Goal: Transaction & Acquisition: Purchase product/service

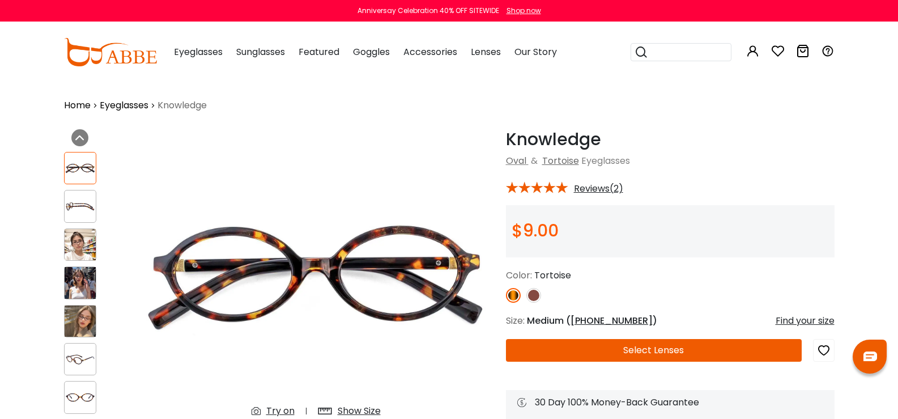
click at [65, 305] on img at bounding box center [80, 320] width 31 height 31
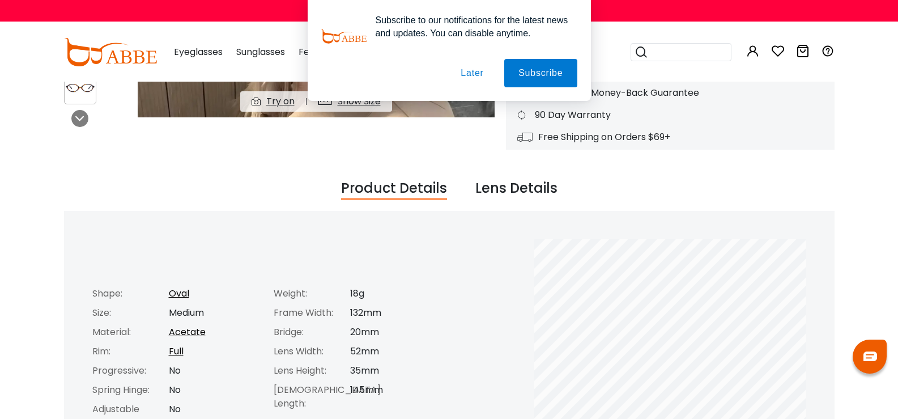
scroll to position [340, 0]
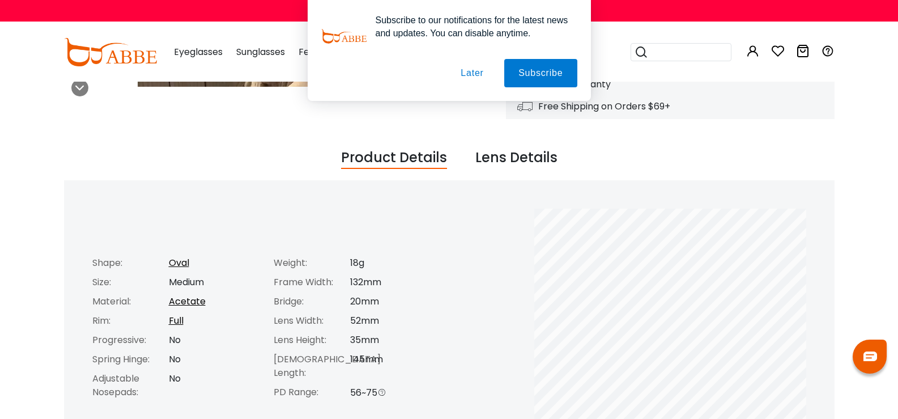
click at [471, 77] on button "Later" at bounding box center [471, 73] width 51 height 28
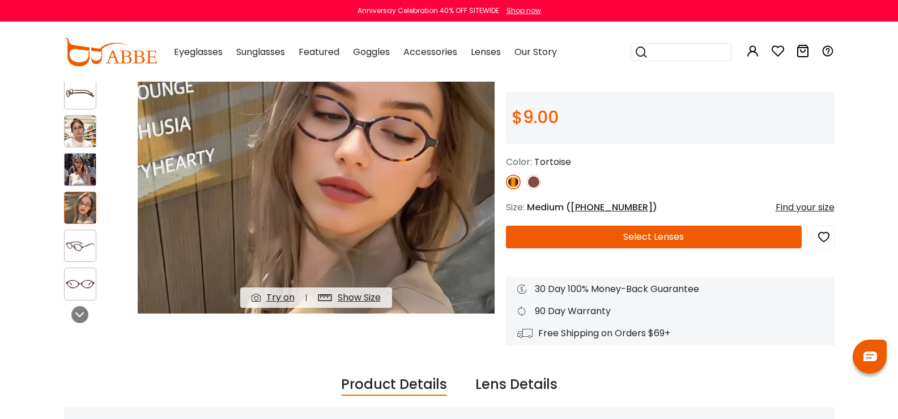
scroll to position [0, 0]
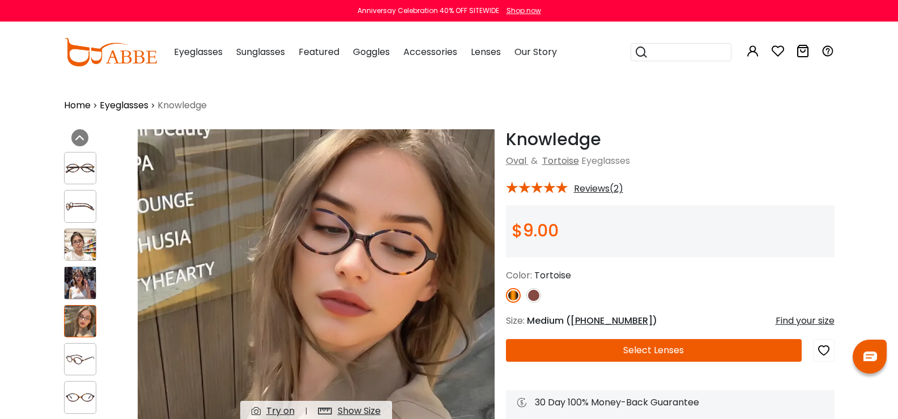
click at [65, 163] on img at bounding box center [80, 168] width 31 height 16
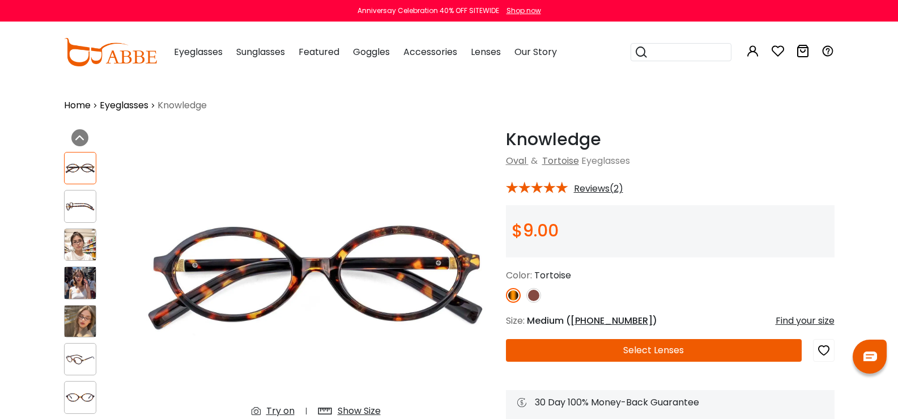
click at [65, 198] on img at bounding box center [80, 206] width 31 height 16
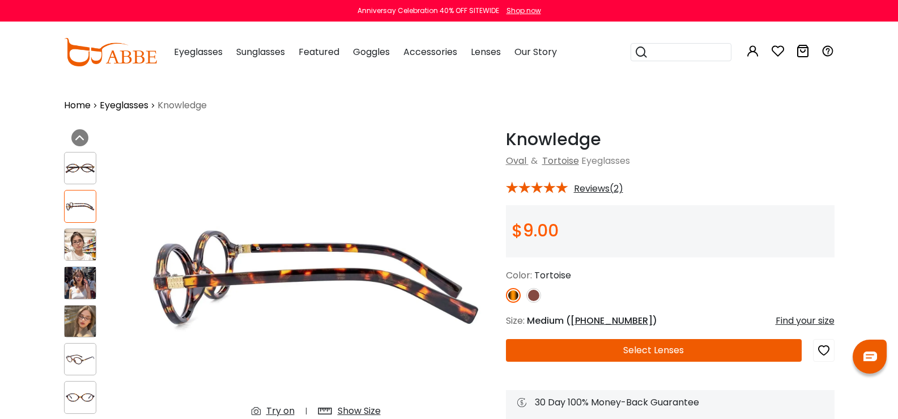
click at [65, 229] on img at bounding box center [80, 244] width 31 height 31
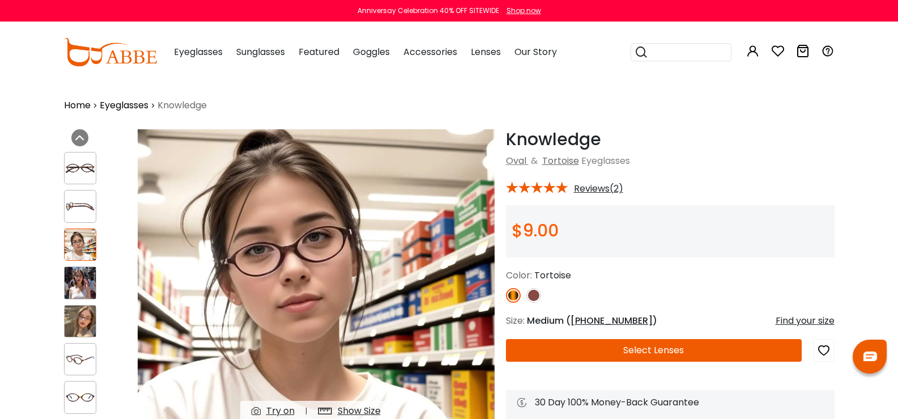
click at [65, 246] on img at bounding box center [80, 244] width 31 height 31
click at [785, 50] on icon at bounding box center [778, 51] width 14 height 14
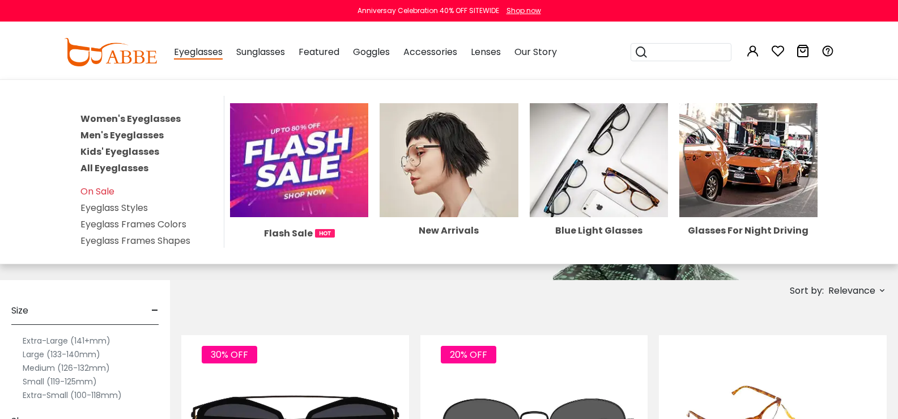
scroll to position [113, 0]
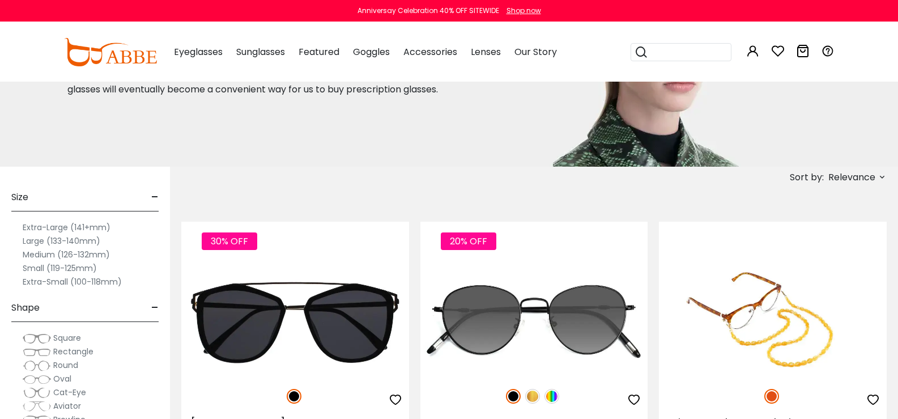
click at [93, 351] on span "Rectangle" at bounding box center [73, 351] width 40 height 11
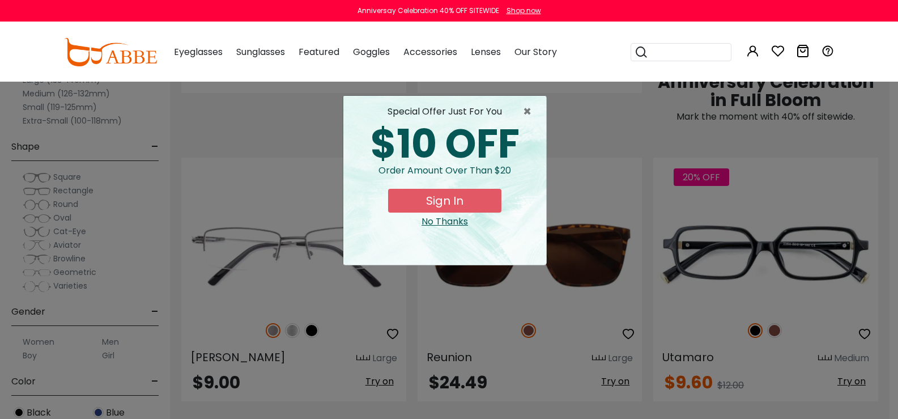
scroll to position [793, 0]
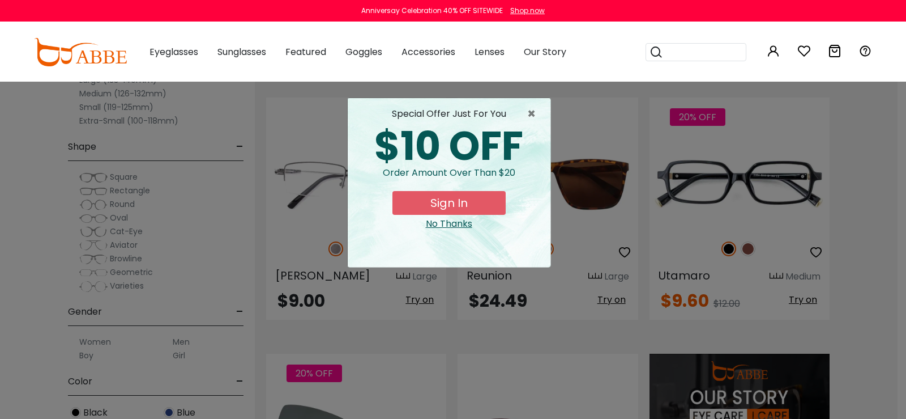
click at [458, 224] on div "No Thanks" at bounding box center [449, 224] width 185 height 14
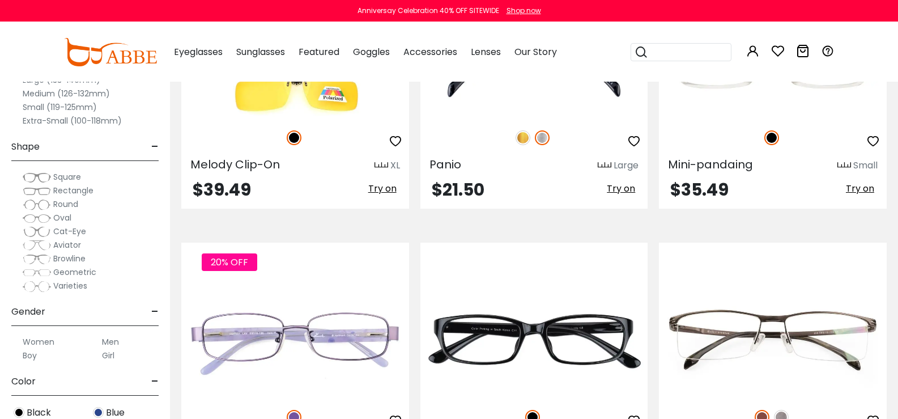
scroll to position [5212, 0]
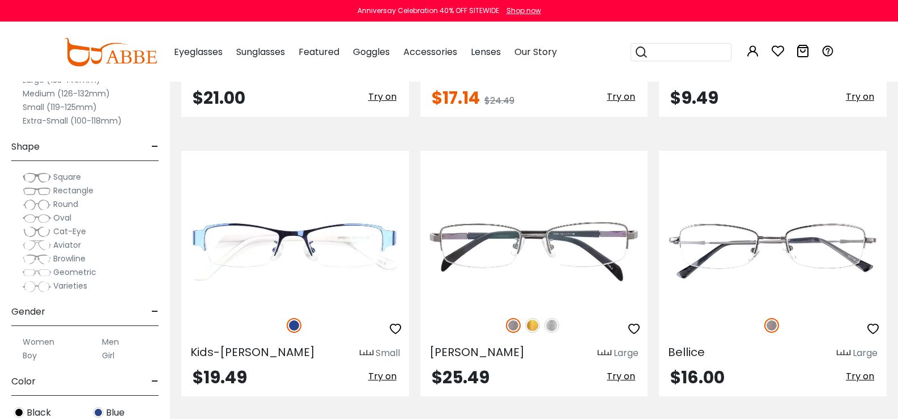
scroll to position [5212, 0]
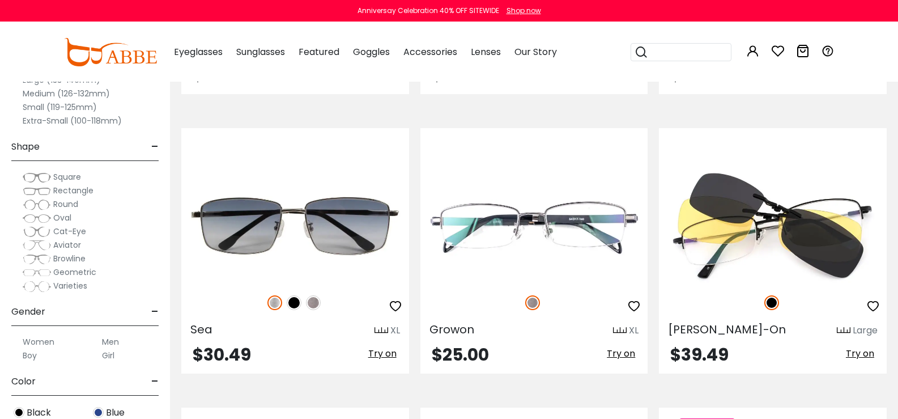
scroll to position [2776, 0]
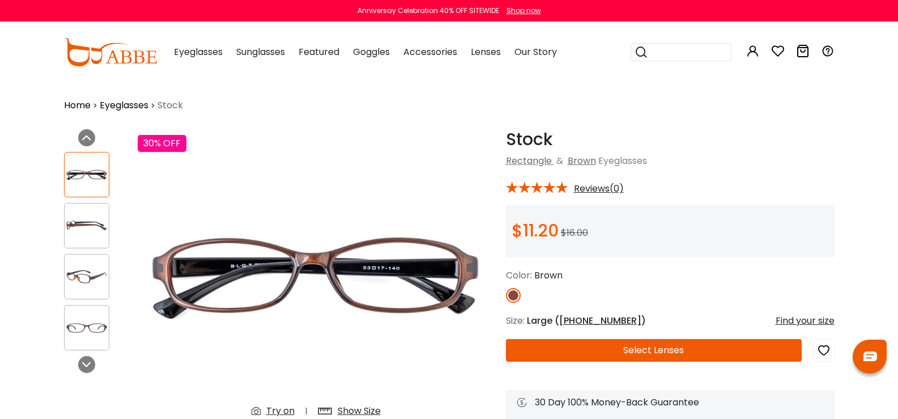
click at [65, 229] on img at bounding box center [87, 226] width 44 height 22
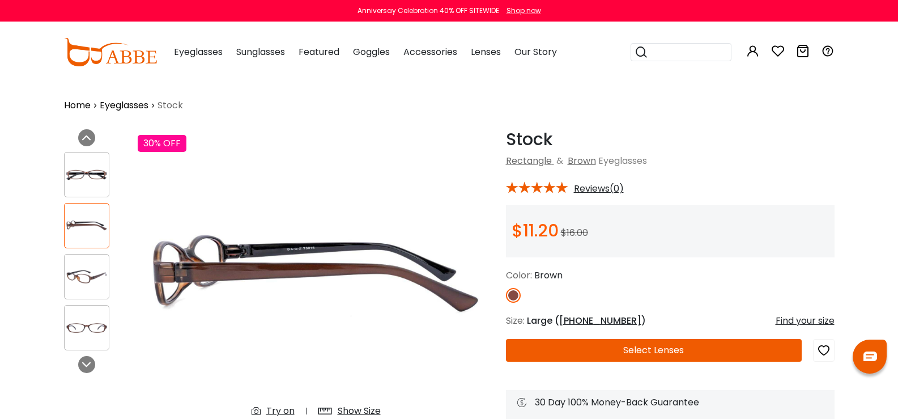
click at [65, 278] on img at bounding box center [87, 277] width 44 height 22
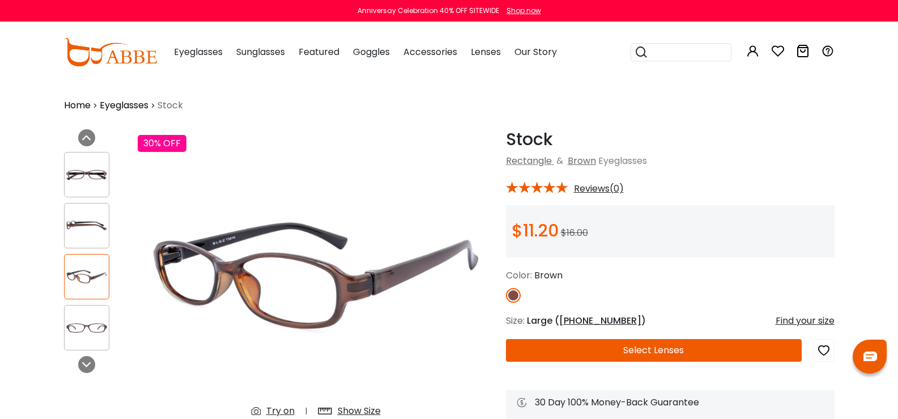
click at [65, 328] on img at bounding box center [87, 328] width 44 height 22
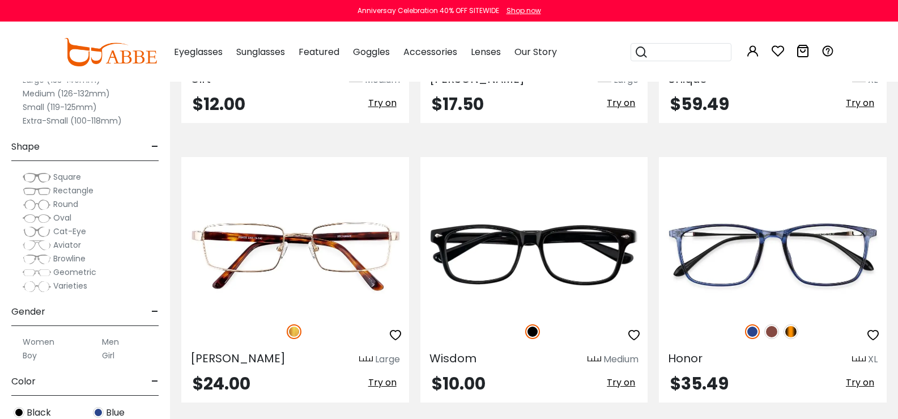
scroll to position [4931, 0]
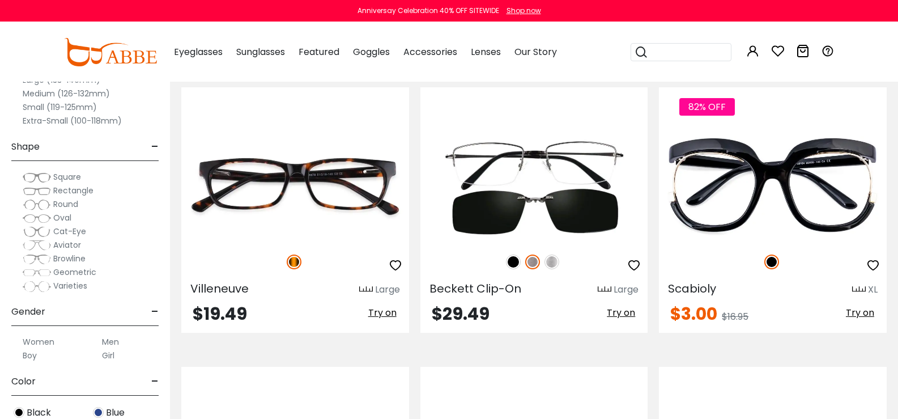
scroll to position [3059, 0]
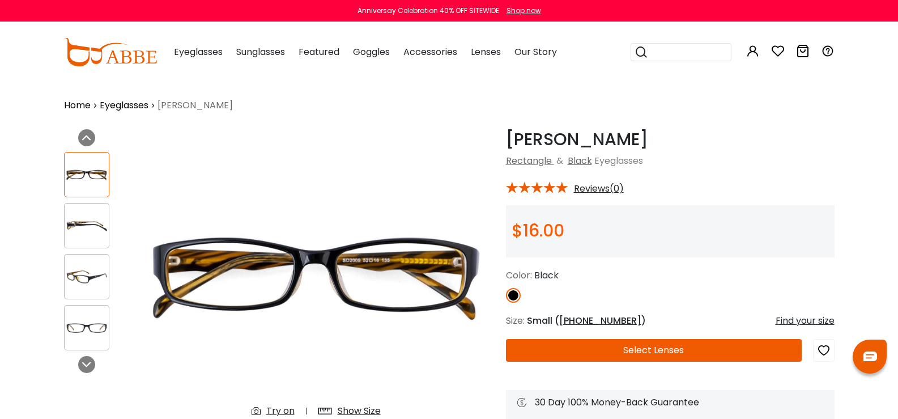
click at [65, 223] on img at bounding box center [87, 226] width 44 height 22
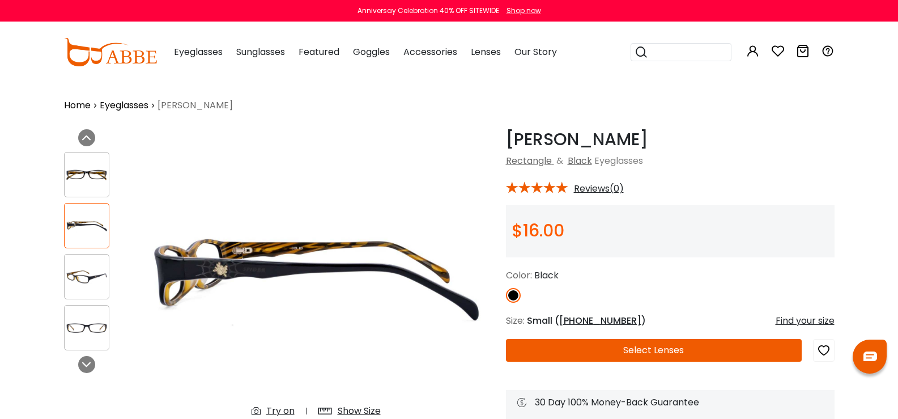
click at [65, 279] on img at bounding box center [87, 277] width 44 height 22
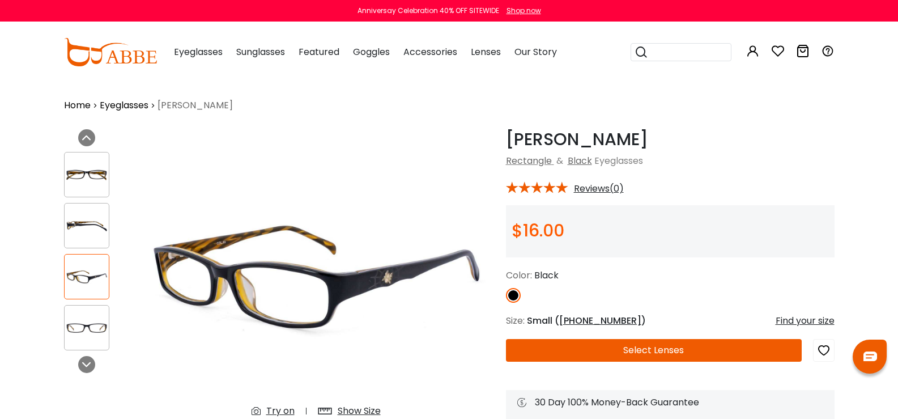
click at [64, 339] on div at bounding box center [86, 327] width 45 height 45
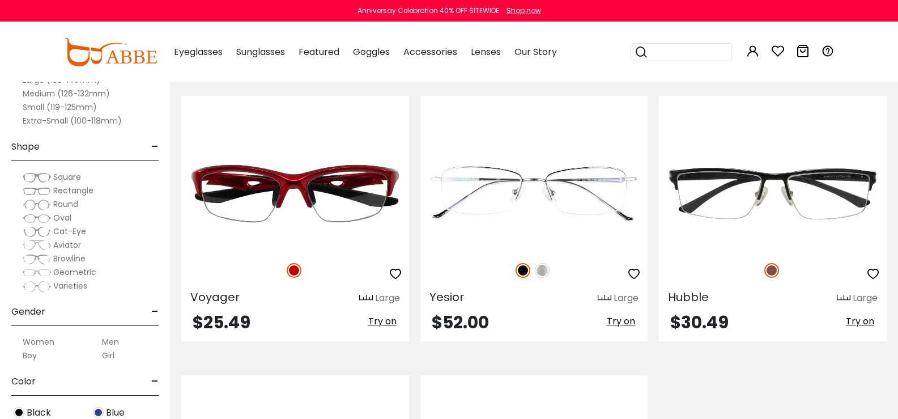
scroll to position [5271, 0]
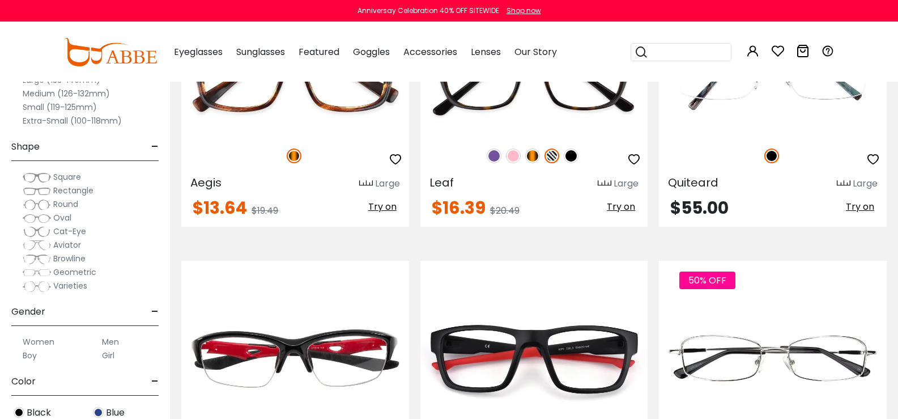
scroll to position [327, 0]
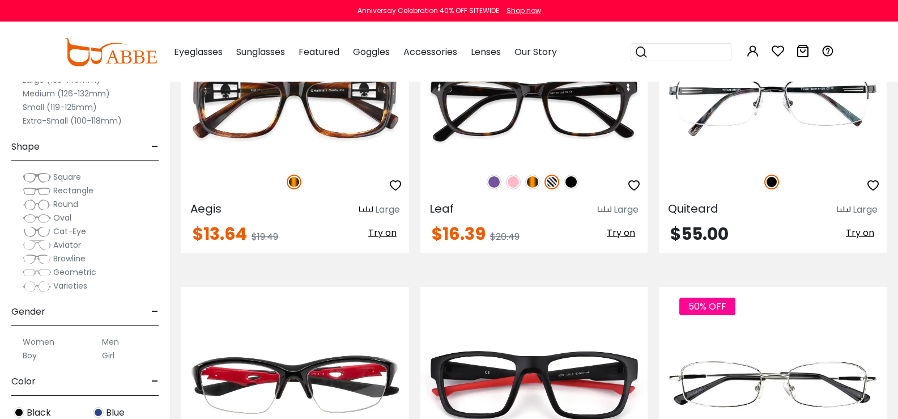
click at [71, 218] on span "Oval" at bounding box center [62, 217] width 18 height 11
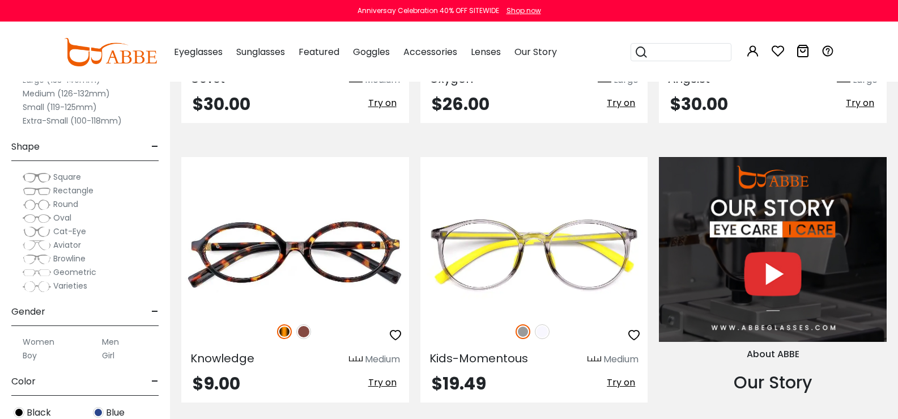
scroll to position [1076, 0]
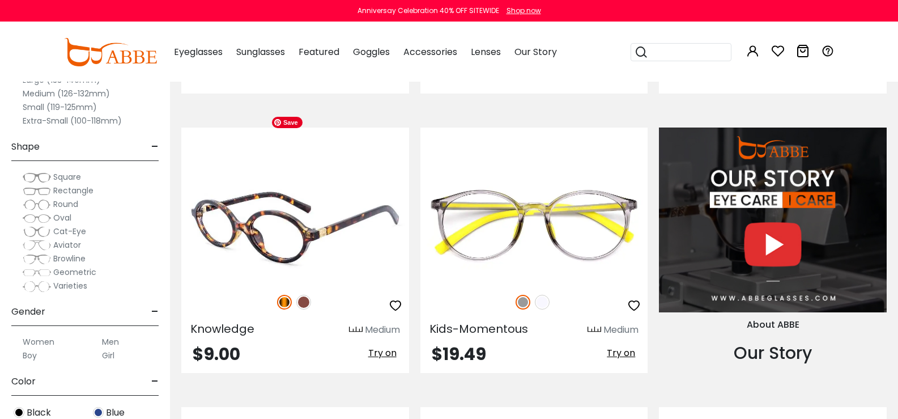
click at [398, 177] on img at bounding box center [295, 225] width 228 height 114
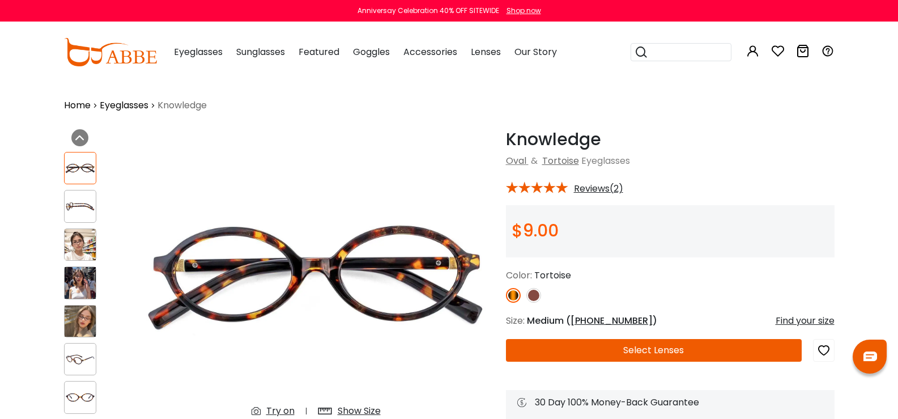
click at [65, 239] on img at bounding box center [80, 244] width 31 height 31
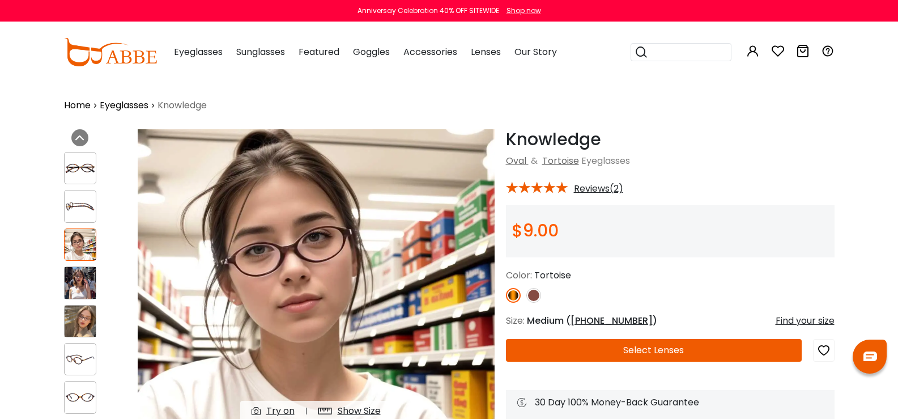
click at [65, 267] on img at bounding box center [80, 282] width 31 height 31
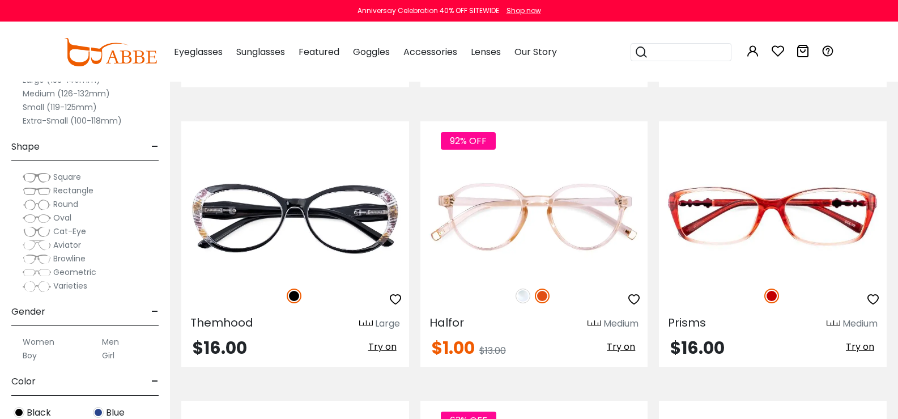
scroll to position [5325, 0]
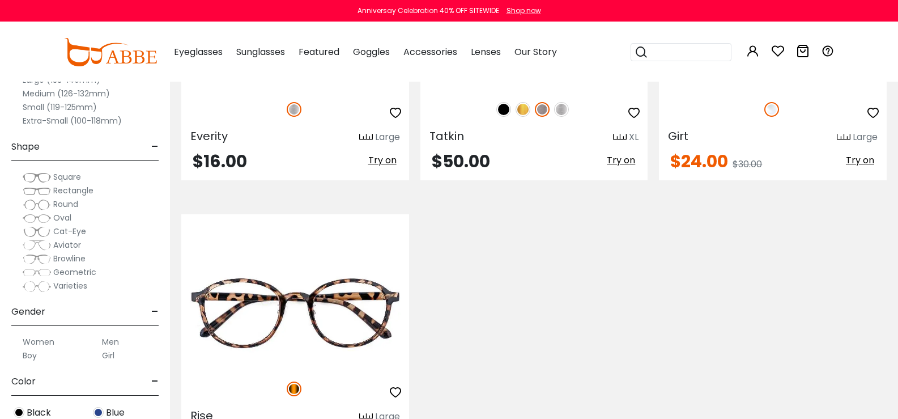
scroll to position [1416, 0]
